Goal: Book appointment/travel/reservation

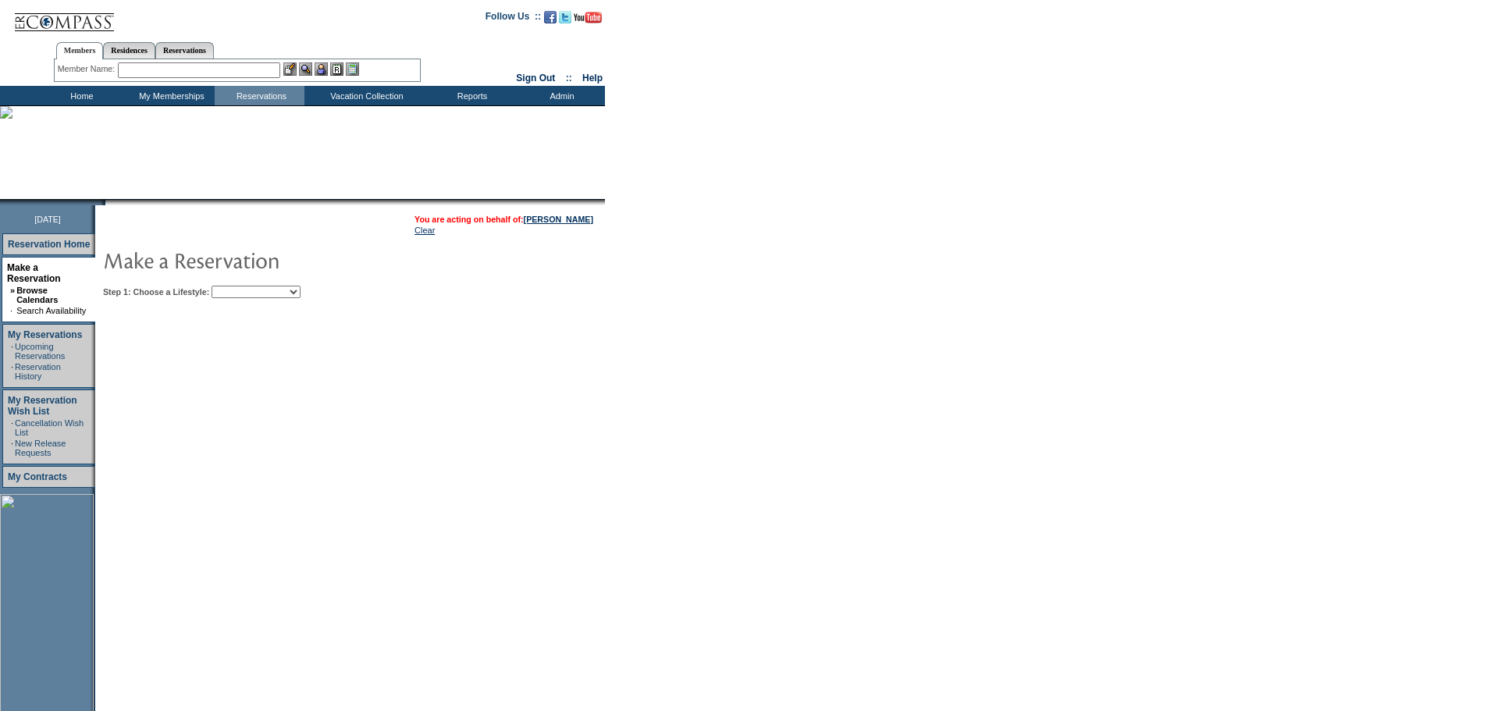
click at [275, 293] on select "Beach Leisure Metropolitan Mountain OIAL for Adventure OIAL for Couples OIAL fo…" at bounding box center [255, 292] width 89 height 12
select select "Beach"
click at [238, 287] on select "Beach Leisure Metropolitan Mountain OIAL for Adventure OIAL for Couples OIAL fo…" at bounding box center [255, 292] width 89 height 12
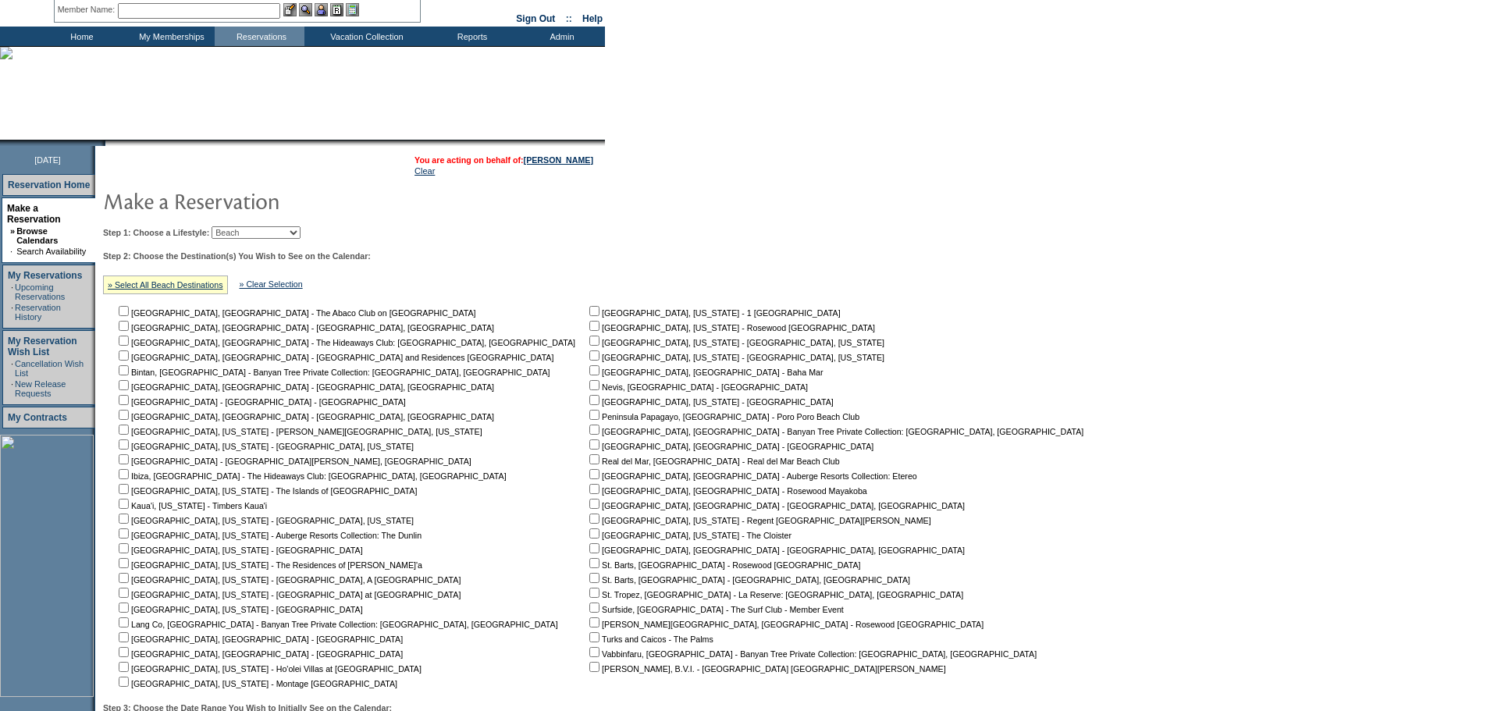
scroll to position [234, 0]
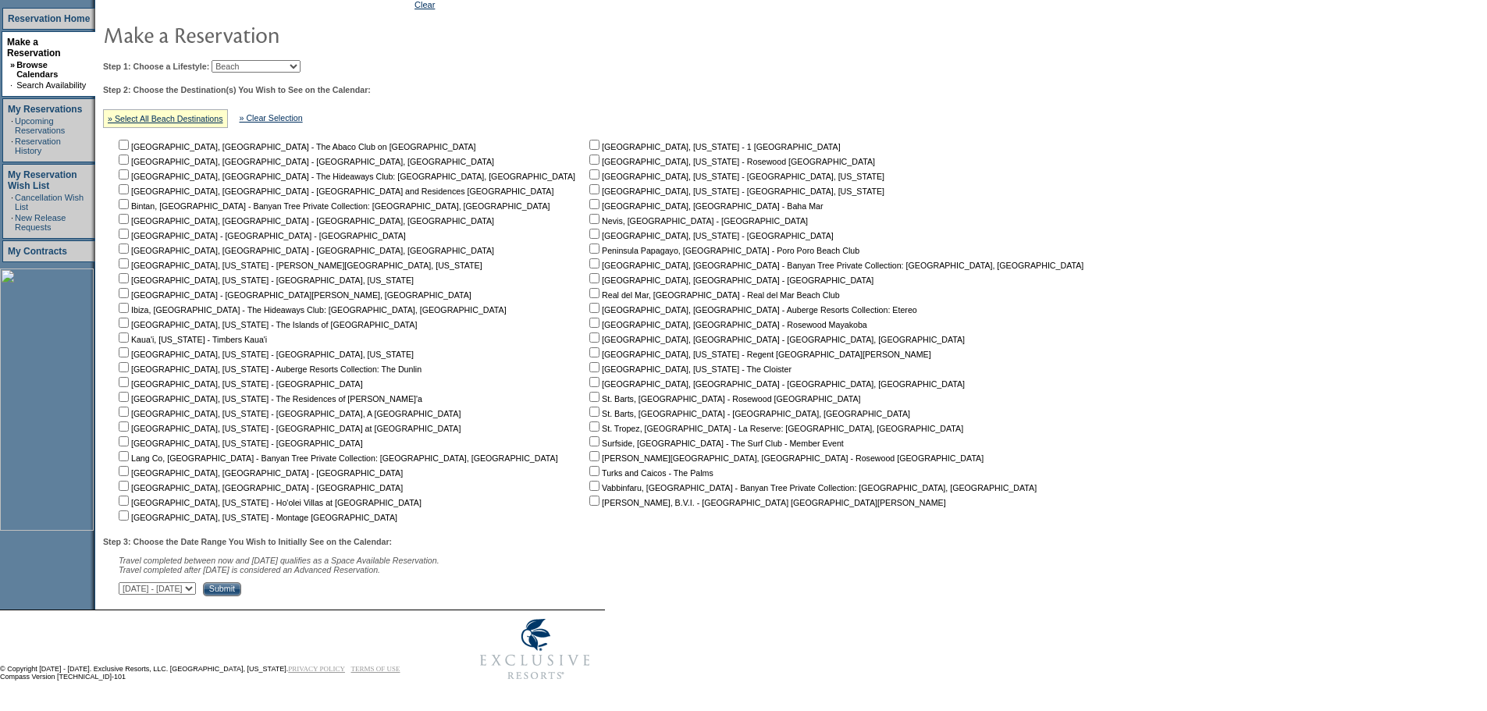
click at [1029, 358] on form "Follow Us ::" at bounding box center [743, 231] width 1487 height 914
click at [589, 140] on input "checkbox" at bounding box center [594, 145] width 10 height 10
checkbox input "true"
click at [241, 594] on input "Submit" at bounding box center [222, 589] width 38 height 14
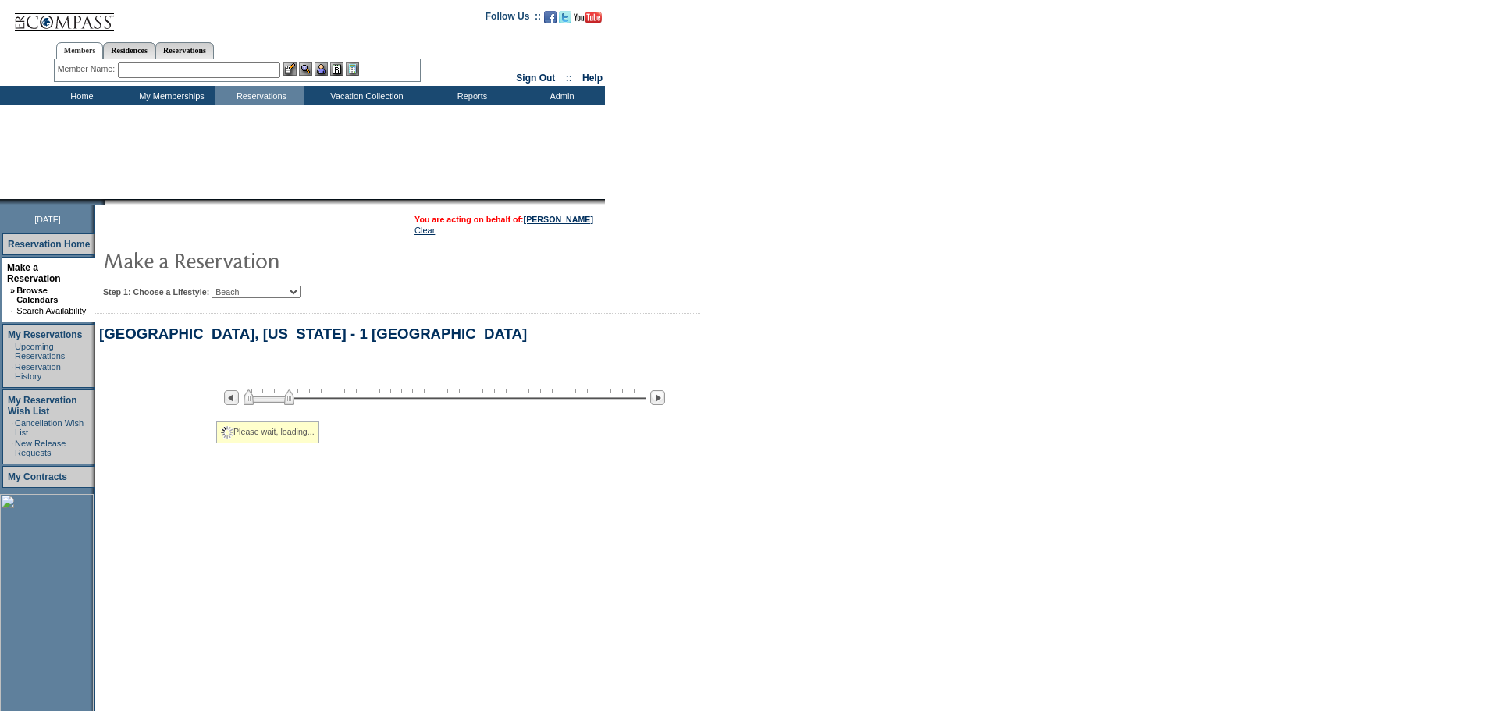
select select "Beach"
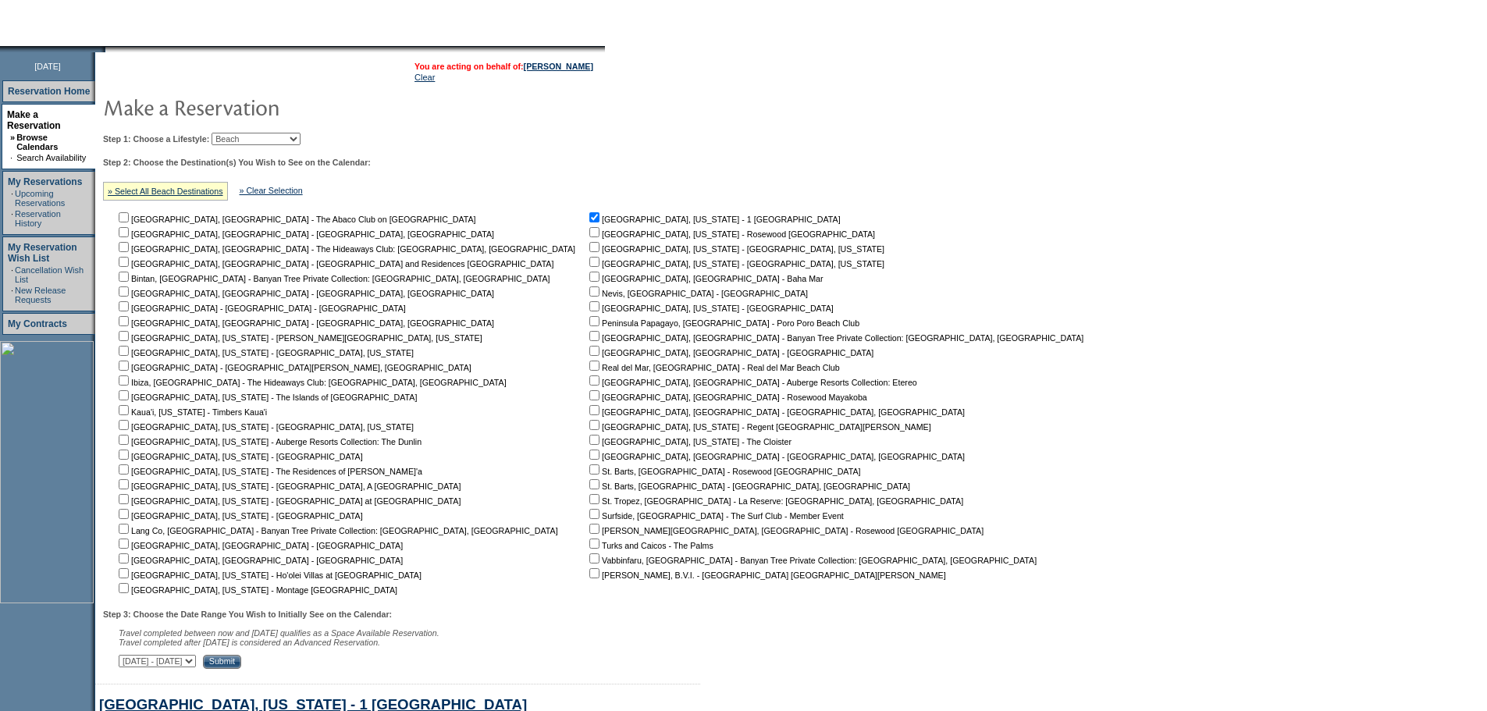
scroll to position [126, 0]
